Goal: Transaction & Acquisition: Book appointment/travel/reservation

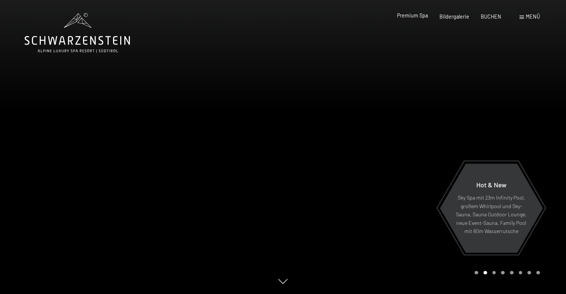
click at [415, 15] on span "Premium Spa" at bounding box center [412, 15] width 31 height 6
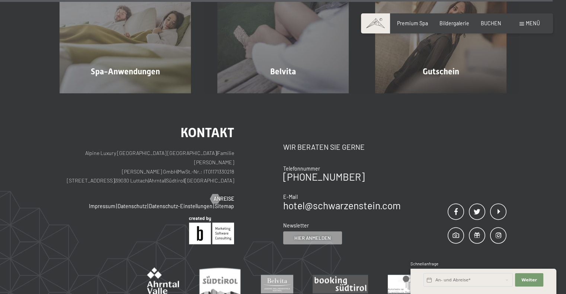
scroll to position [4020, 0]
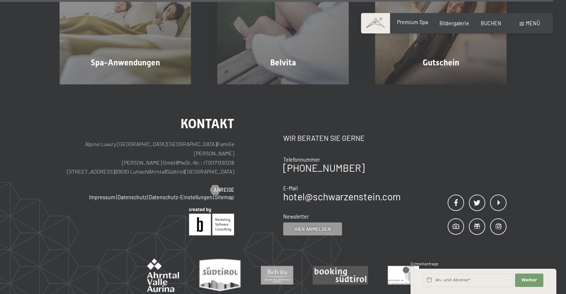
click at [413, 22] on span "Premium Spa" at bounding box center [412, 22] width 31 height 6
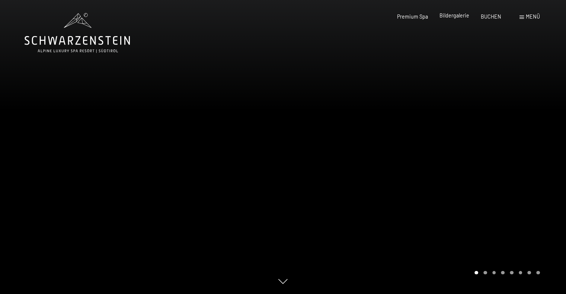
click at [448, 13] on span "Bildergalerie" at bounding box center [455, 15] width 30 height 6
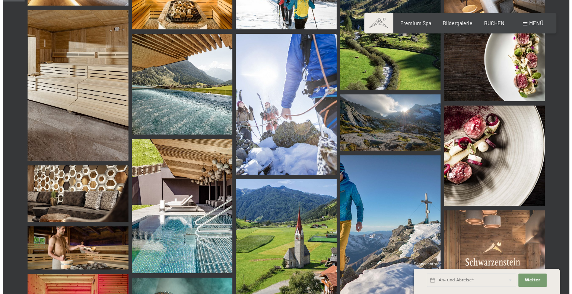
scroll to position [186, 0]
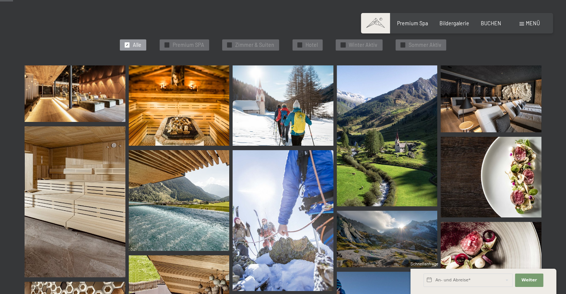
click at [526, 20] on span "Menü" at bounding box center [533, 23] width 14 height 6
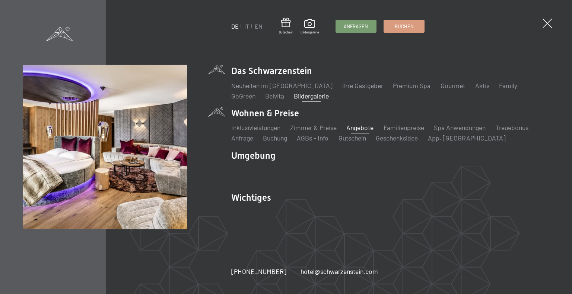
click at [363, 127] on link "Angebote" at bounding box center [360, 128] width 27 height 8
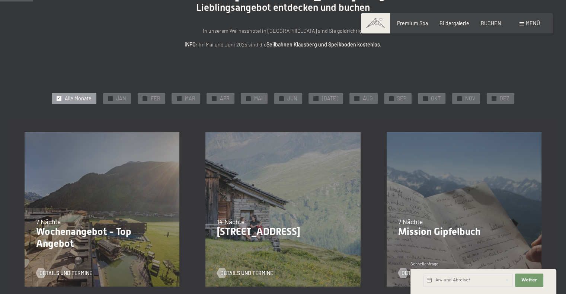
scroll to position [74, 0]
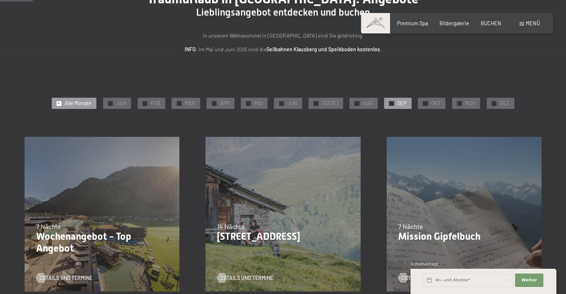
click at [399, 104] on span "SEP" at bounding box center [401, 103] width 9 height 7
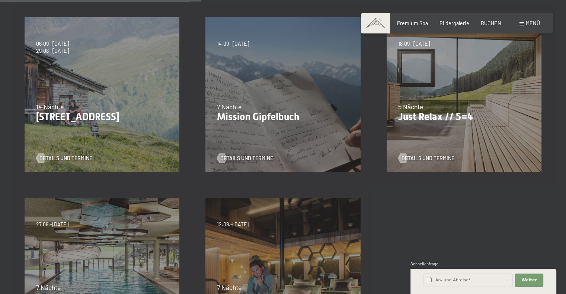
scroll to position [186, 0]
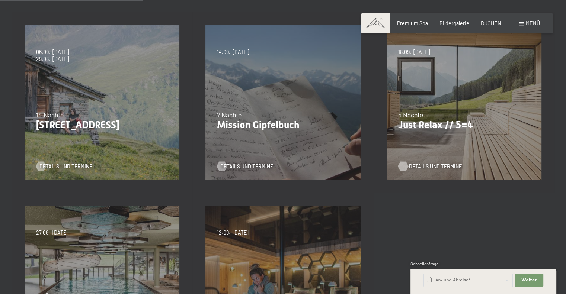
click at [417, 166] on span "Details und Termine" at bounding box center [435, 166] width 53 height 7
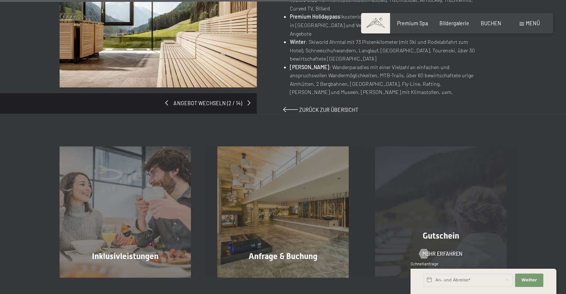
scroll to position [558, 0]
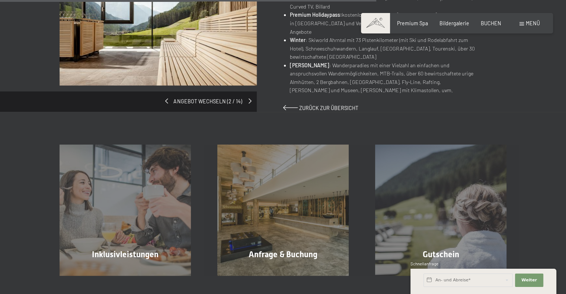
click at [249, 99] on span at bounding box center [250, 101] width 3 height 5
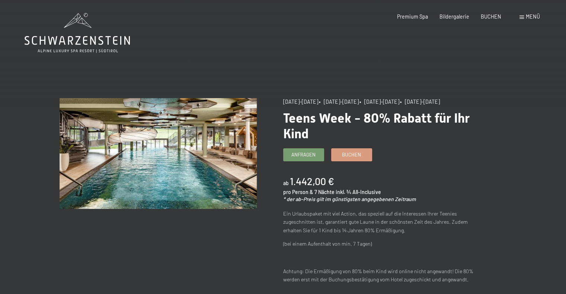
click at [527, 15] on span "Menü" at bounding box center [533, 16] width 14 height 6
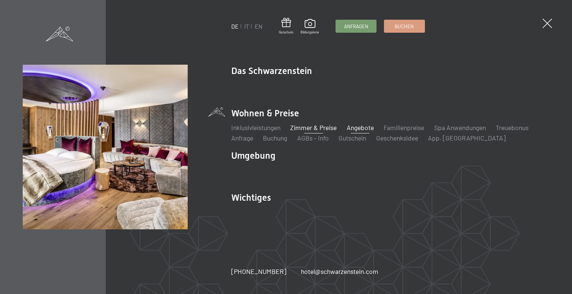
click at [313, 124] on link "Zimmer & Preise" at bounding box center [313, 128] width 47 height 8
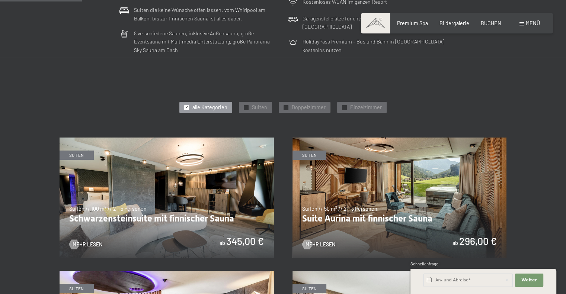
scroll to position [335, 0]
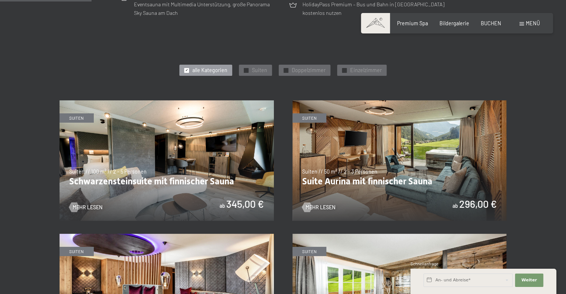
click at [367, 172] on img at bounding box center [400, 161] width 214 height 121
